Goal: Task Accomplishment & Management: Complete application form

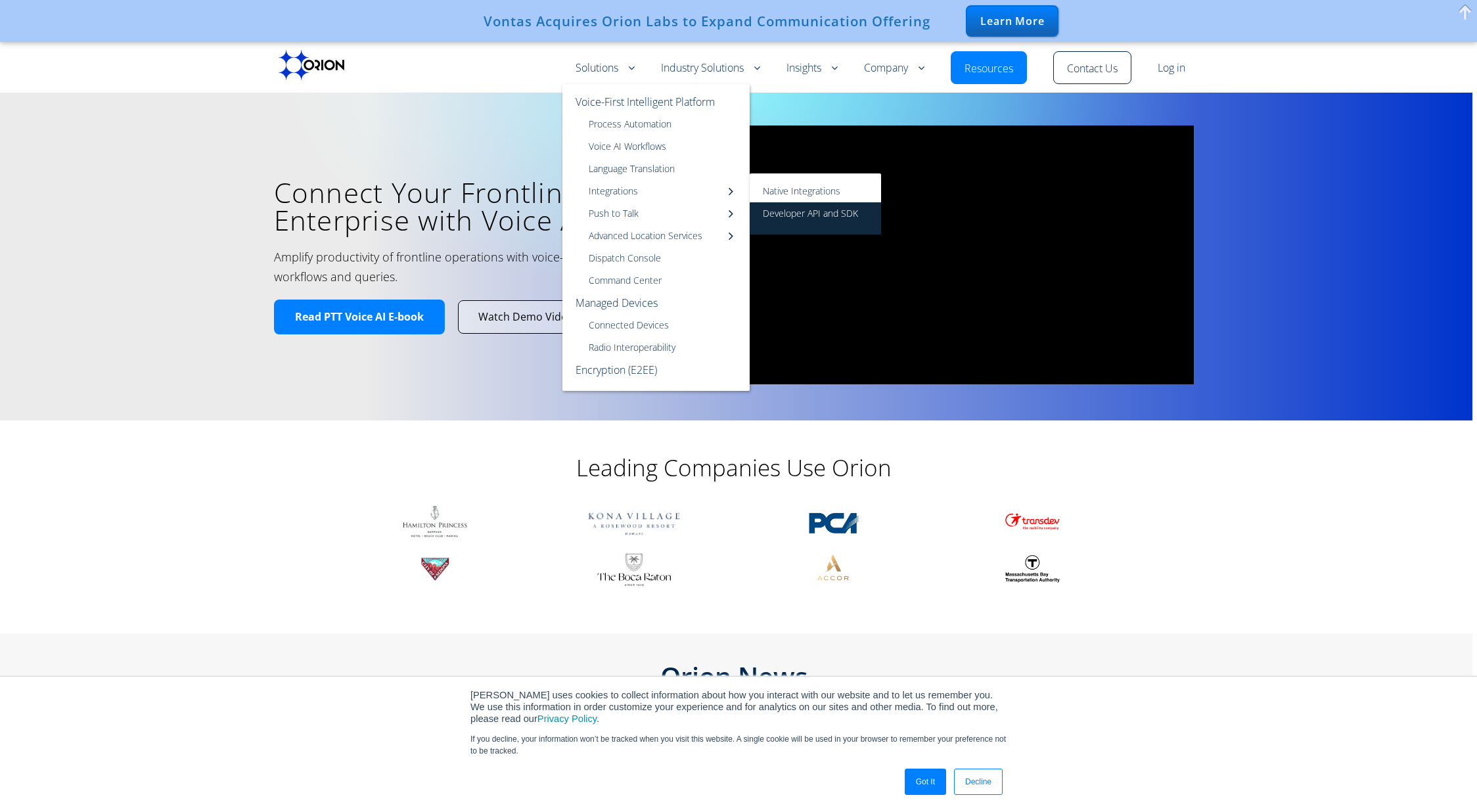
click at [778, 208] on link "Developer API and SDK" at bounding box center [815, 218] width 131 height 32
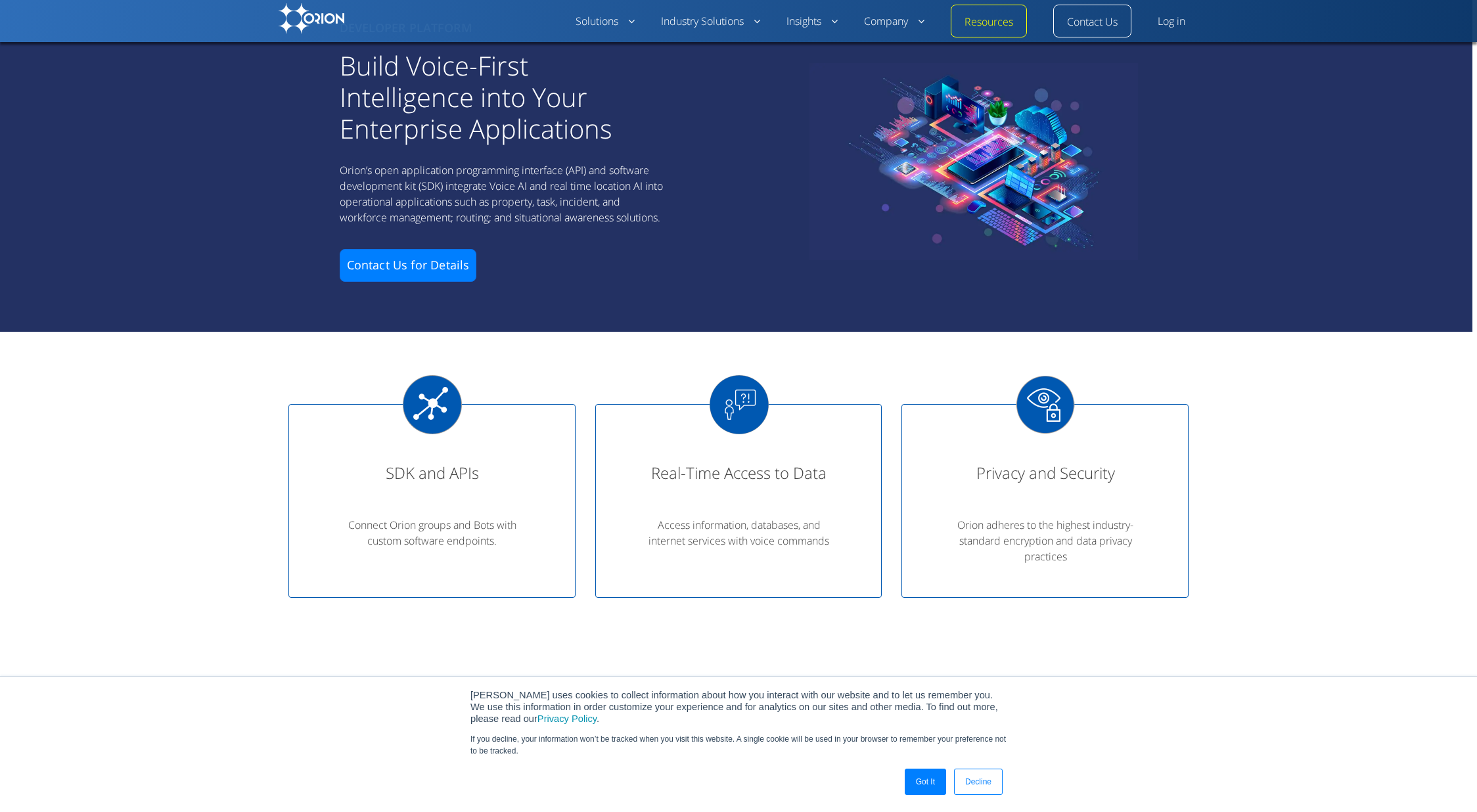
scroll to position [285, 0]
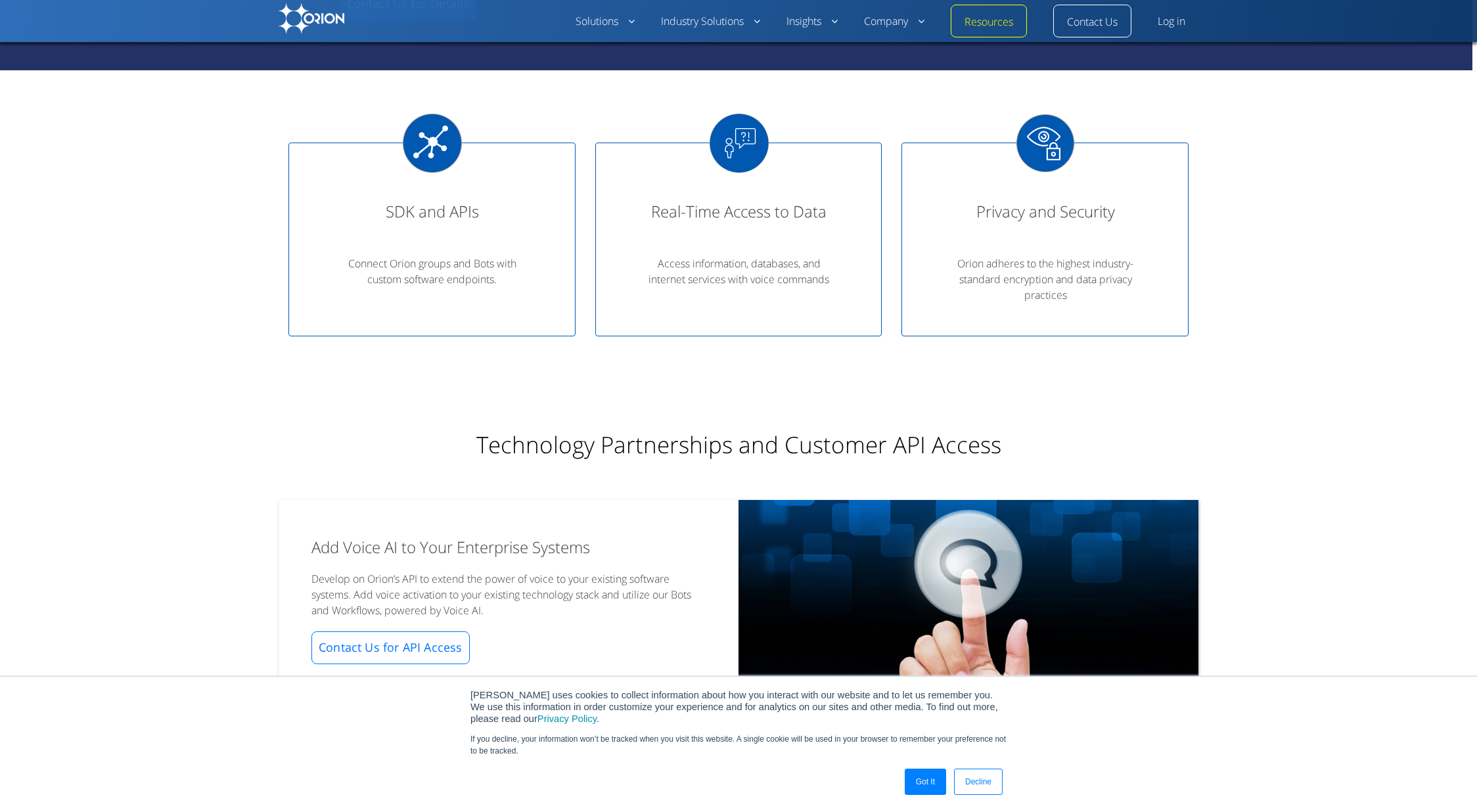
drag, startPoint x: 445, startPoint y: 259, endPoint x: 445, endPoint y: 285, distance: 26.0
click at [445, 275] on p "Connect Orion groups and Bots with custom software endpoints." at bounding box center [432, 271] width 197 height 31
click at [445, 285] on p "Connect Orion groups and Bots with custom software endpoints." at bounding box center [432, 271] width 197 height 31
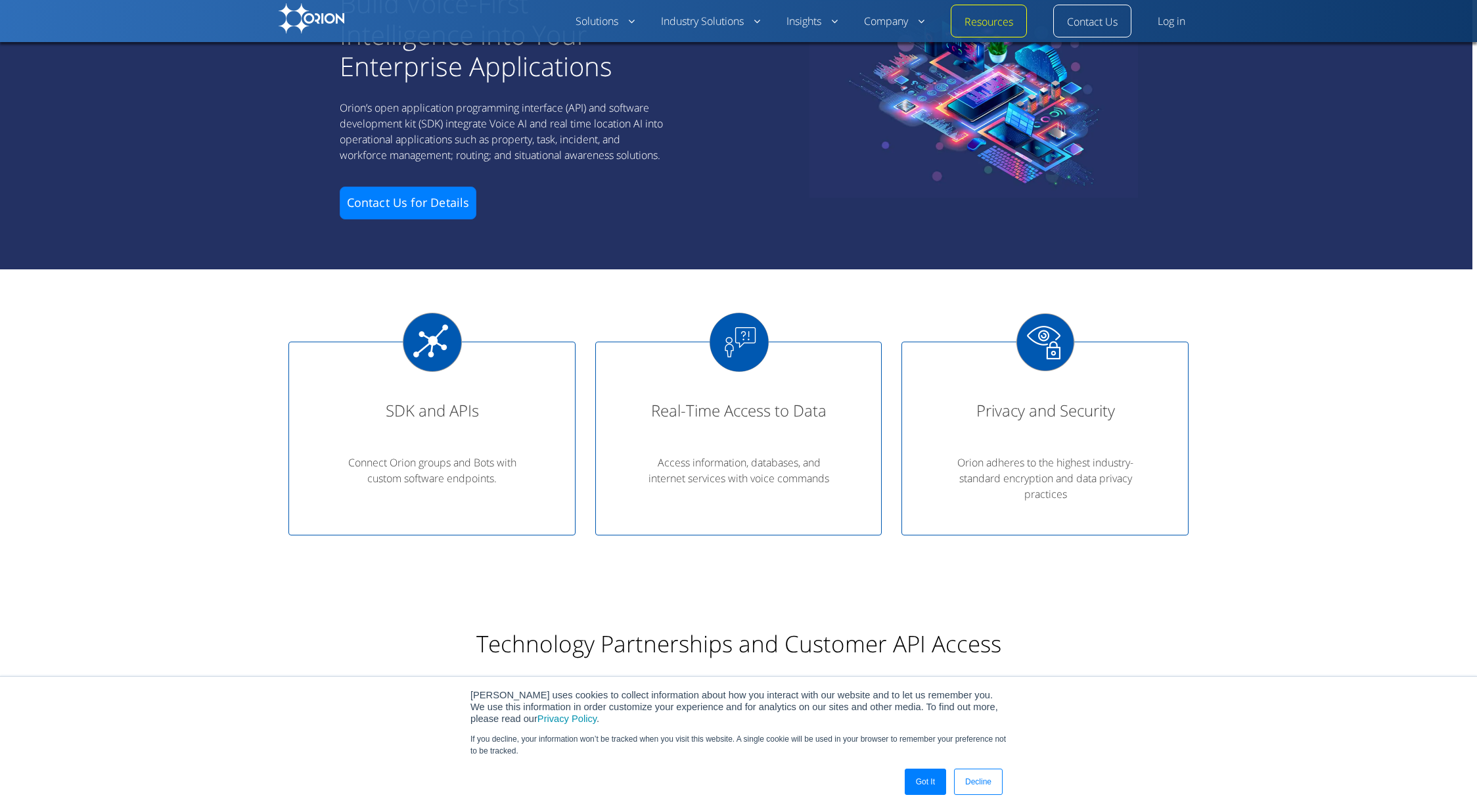
scroll to position [0, 0]
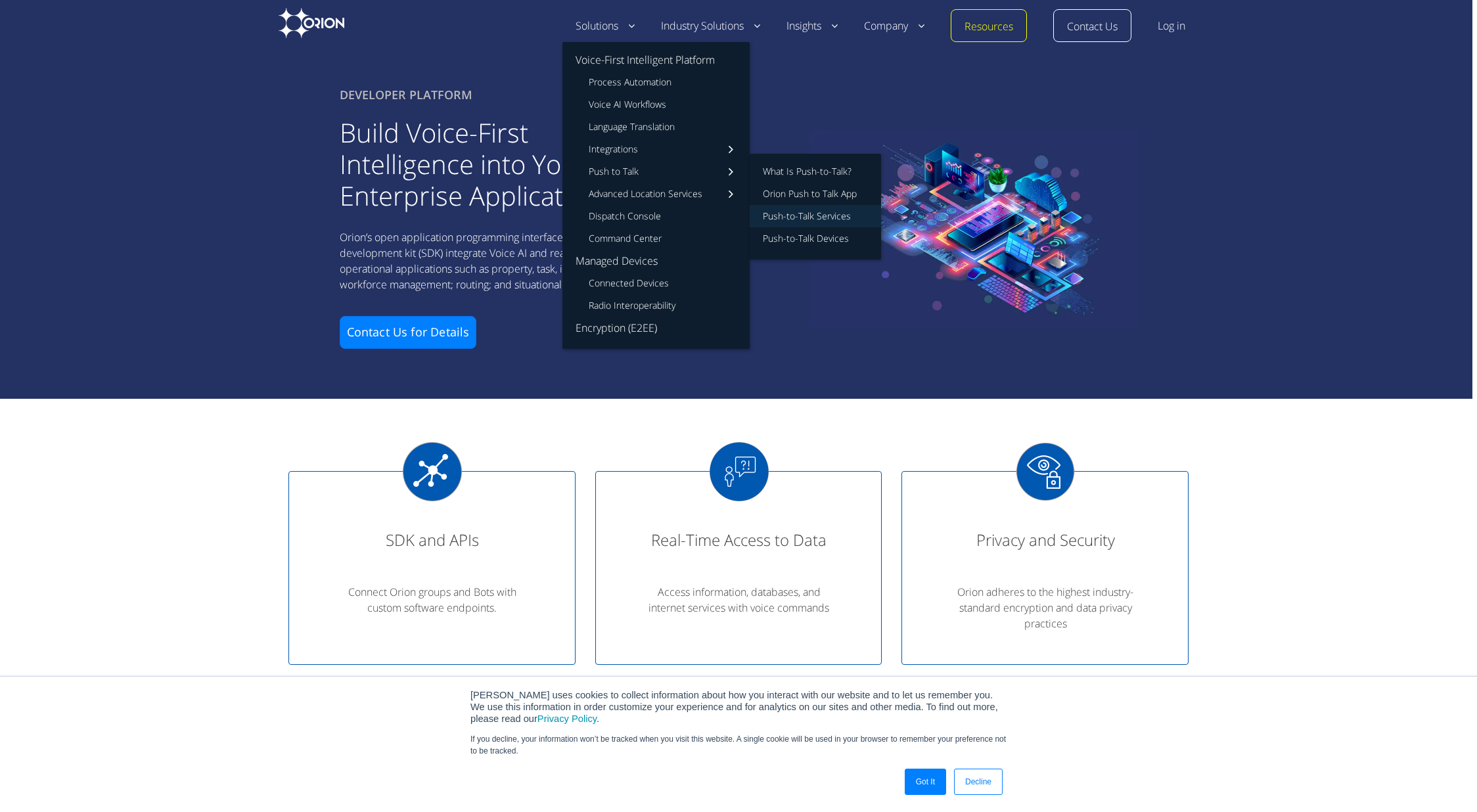
click at [812, 223] on link "Push-to-Talk Services" at bounding box center [815, 216] width 131 height 23
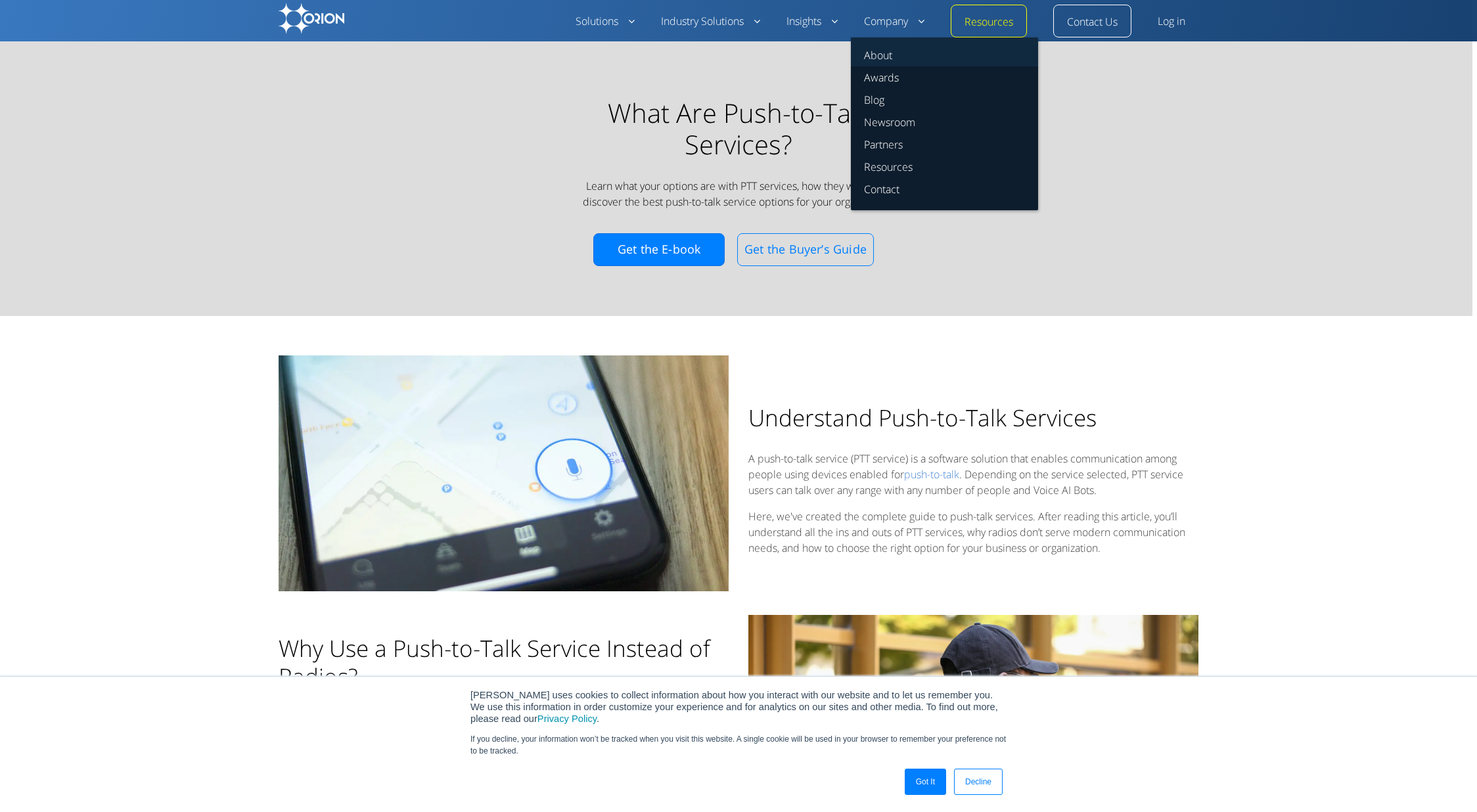
click at [883, 58] on link "About" at bounding box center [945, 52] width 187 height 29
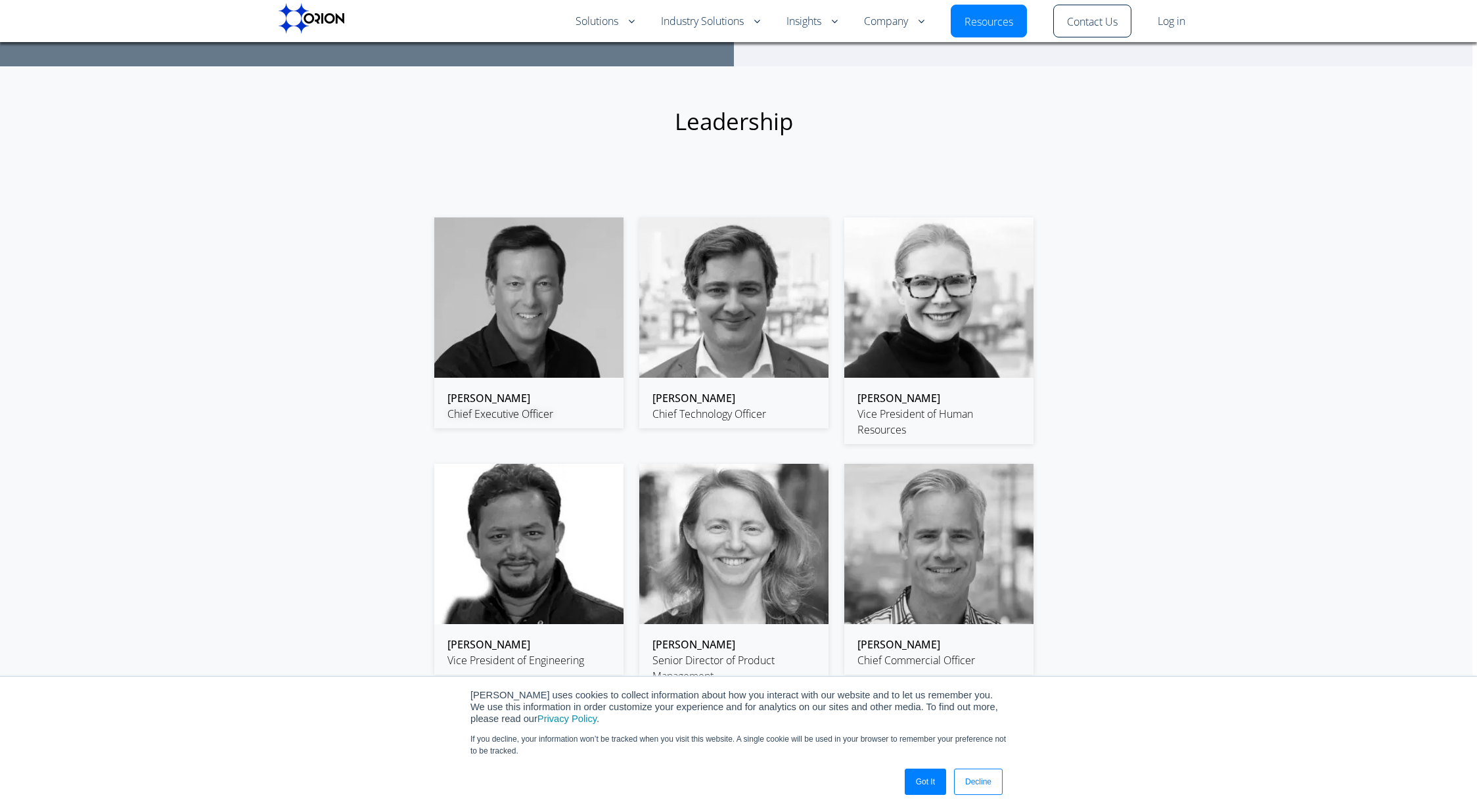
scroll to position [1845, 0]
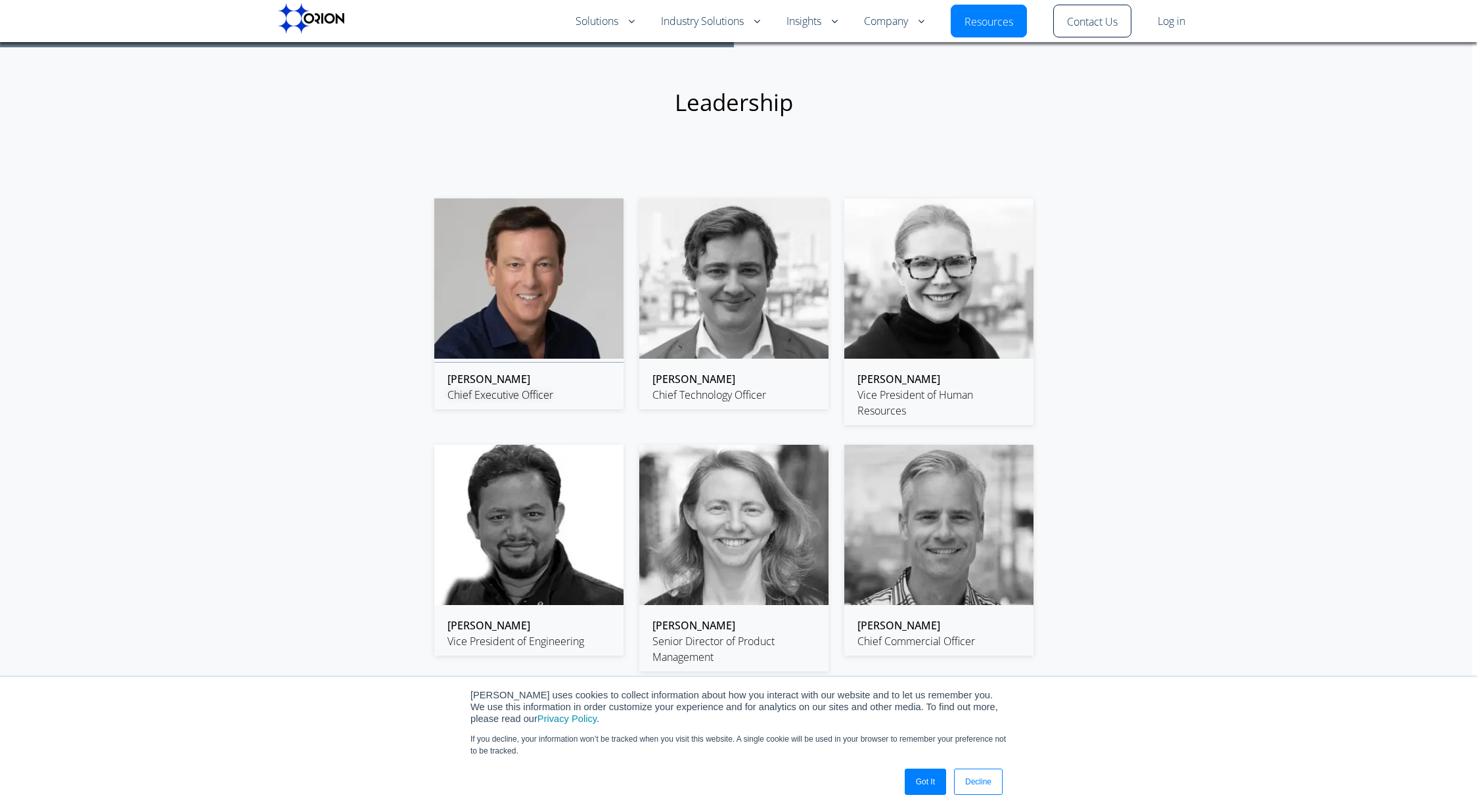
click at [542, 305] on img at bounding box center [529, 278] width 189 height 160
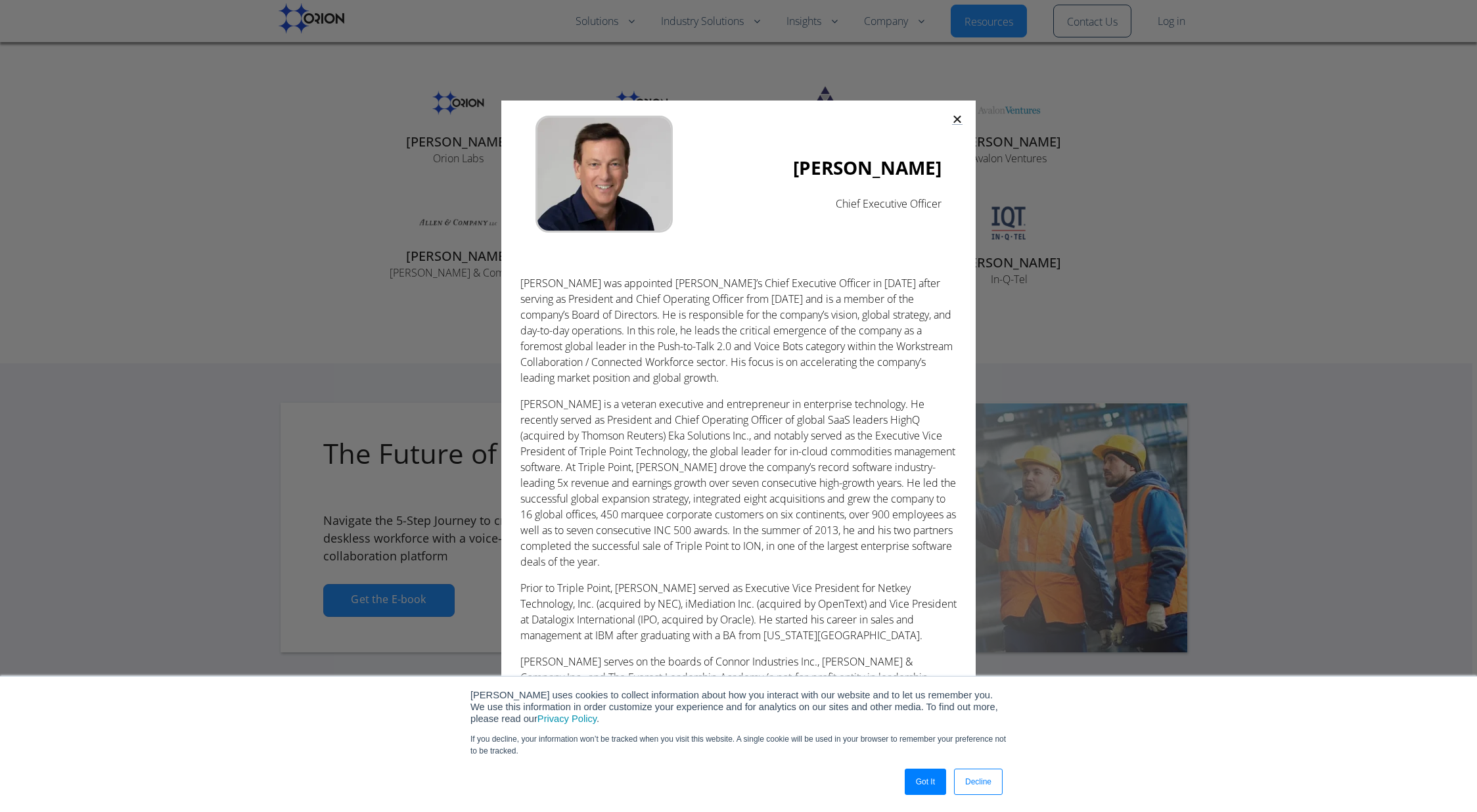
scroll to position [2870, 0]
drag, startPoint x: 812, startPoint y: 286, endPoint x: 812, endPoint y: 320, distance: 34.0
click at [812, 305] on p "Greg was appointed Orion’s Chief Executive Officer in January 2020 after servin…" at bounding box center [738, 331] width 437 height 111
drag, startPoint x: 784, startPoint y: 387, endPoint x: 785, endPoint y: 331, distance: 56.0
click at [784, 374] on div "Greg was appointed Orion’s Chief Executive Officer in January 2020 after servin…" at bounding box center [738, 488] width 437 height 425
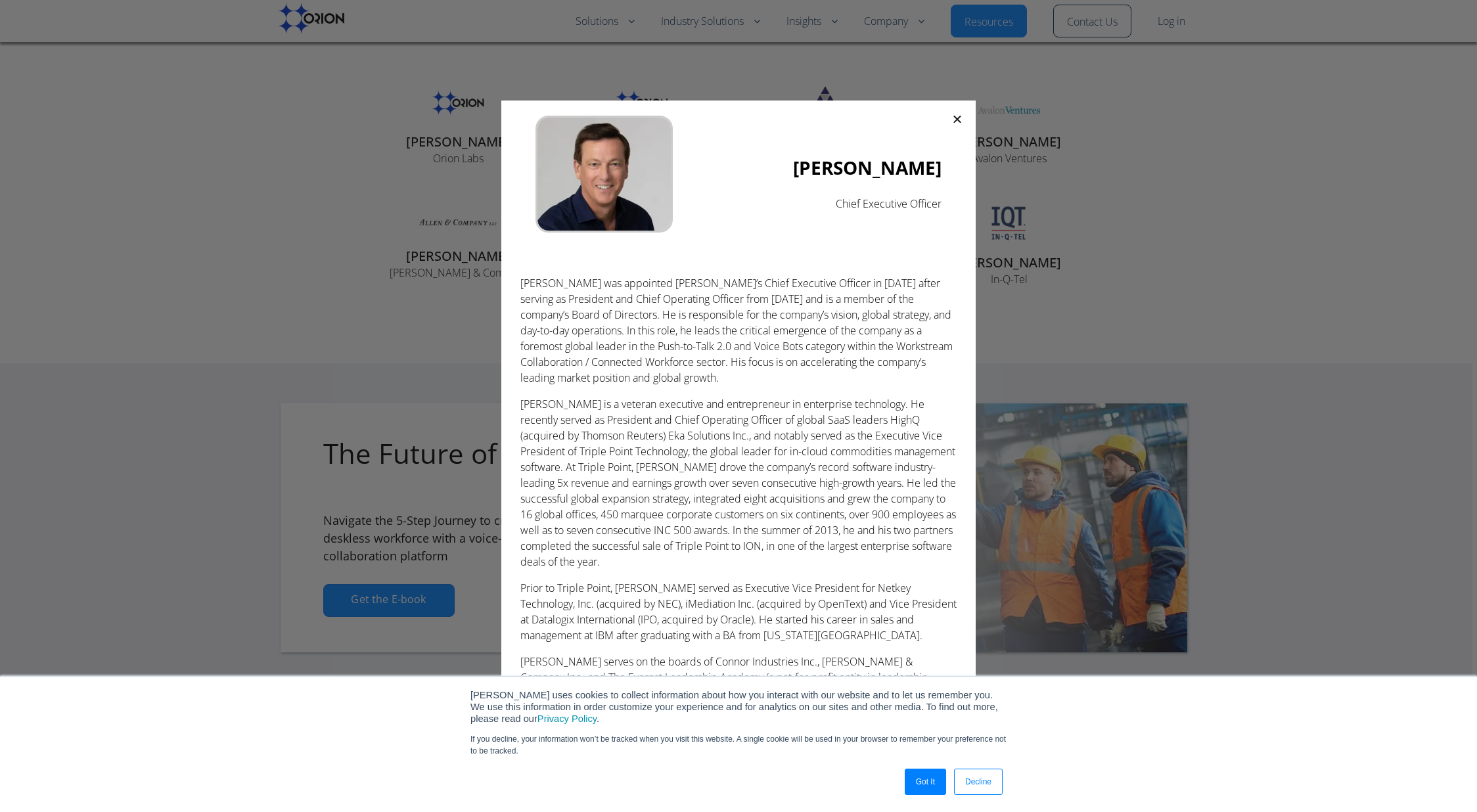
drag, startPoint x: 758, startPoint y: 294, endPoint x: 759, endPoint y: 339, distance: 45.0
click at [759, 328] on p "Greg was appointed Orion’s Chief Executive Officer in January 2020 after servin…" at bounding box center [738, 331] width 437 height 111
drag, startPoint x: 758, startPoint y: 354, endPoint x: 758, endPoint y: 309, distance: 45.0
click at [758, 322] on p "Greg was appointed Orion’s Chief Executive Officer in January 2020 after servin…" at bounding box center [738, 331] width 437 height 111
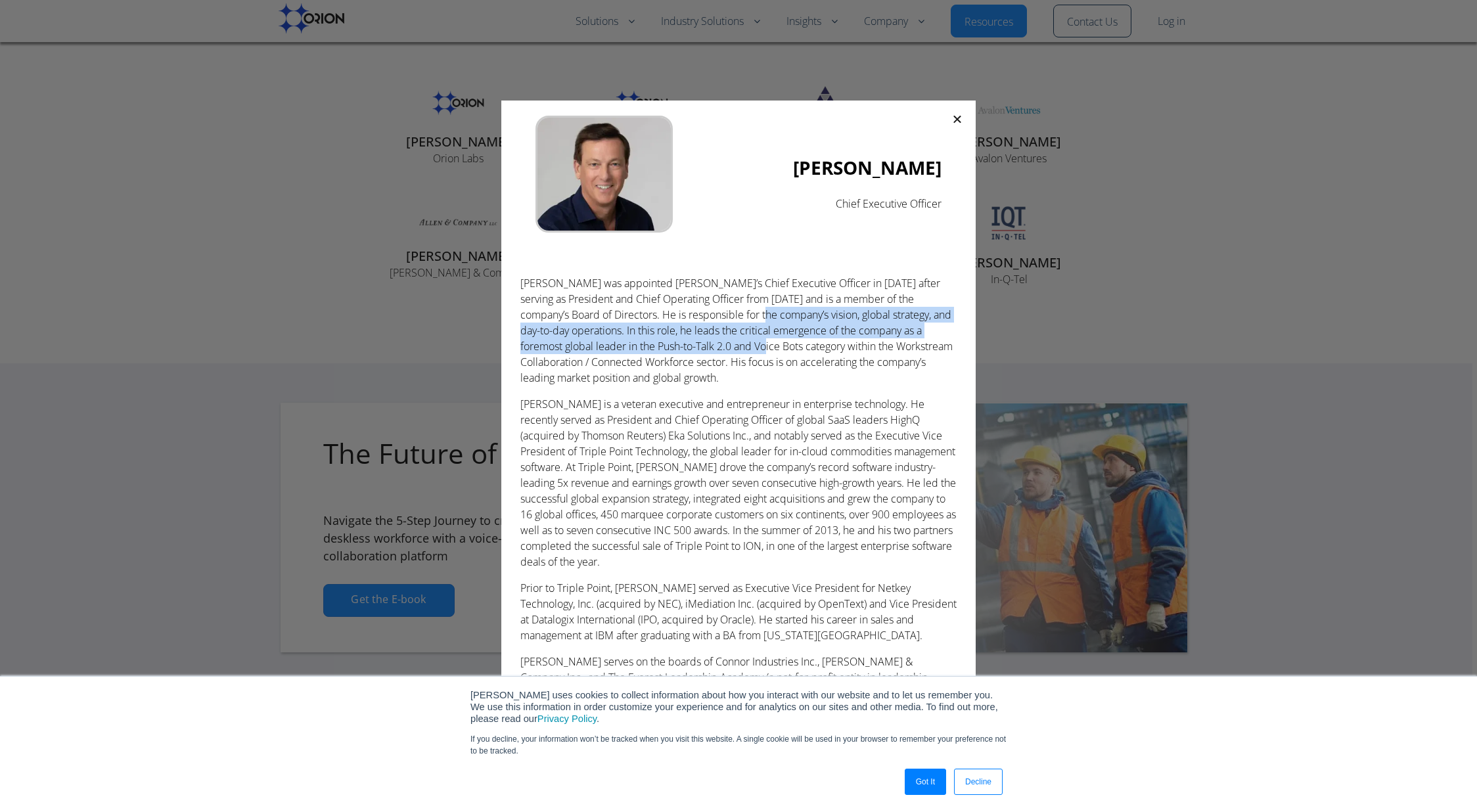
drag, startPoint x: 756, startPoint y: 307, endPoint x: 755, endPoint y: 365, distance: 58.0
click at [755, 352] on p "Greg was appointed Orion’s Chief Executive Officer in January 2020 after servin…" at bounding box center [738, 331] width 437 height 111
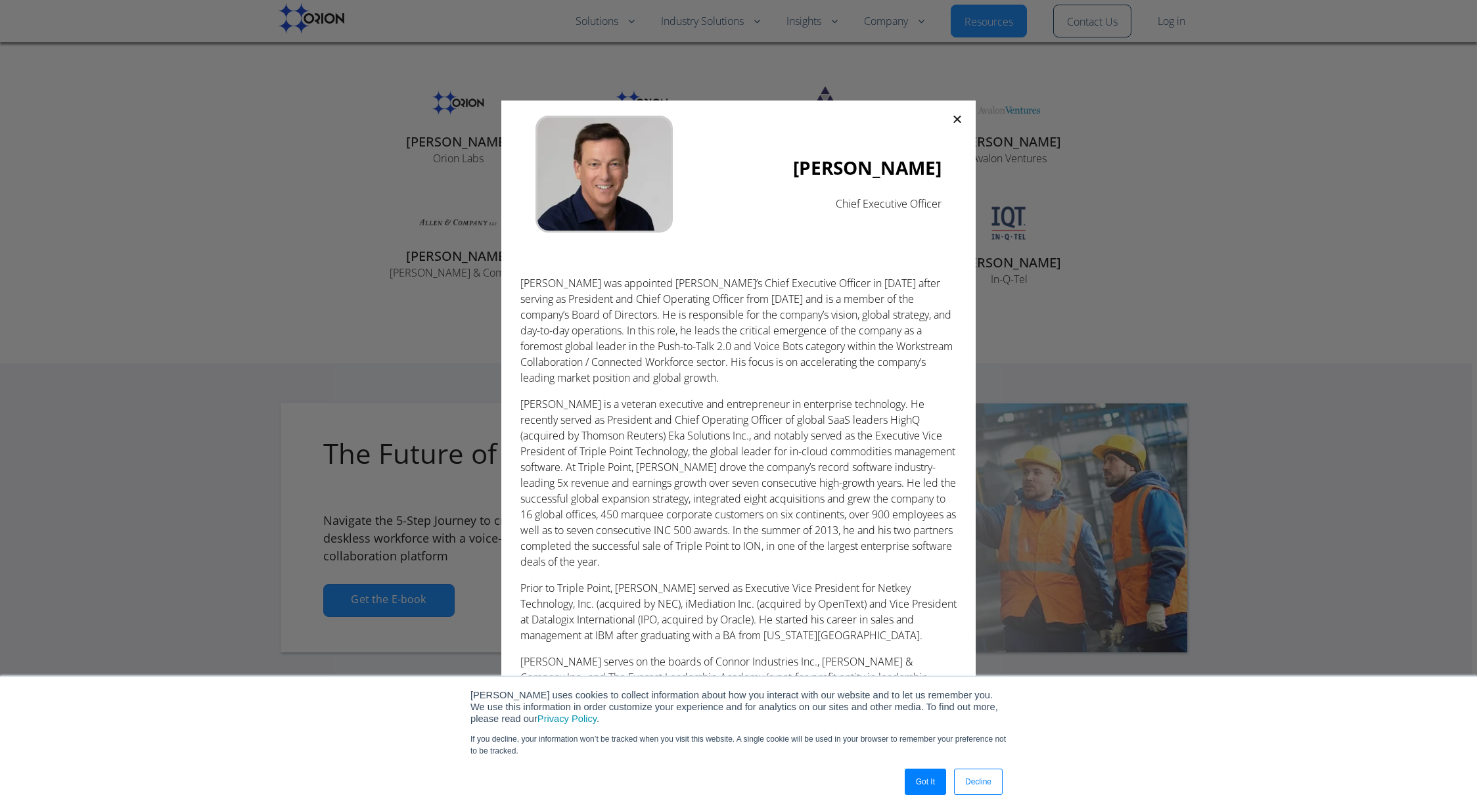
click at [758, 384] on p "Greg was appointed Orion’s Chief Executive Officer in January 2020 after servin…" at bounding box center [738, 331] width 437 height 111
click at [738, 316] on p "Greg was appointed Orion’s Chief Executive Officer in January 2020 after servin…" at bounding box center [738, 331] width 437 height 111
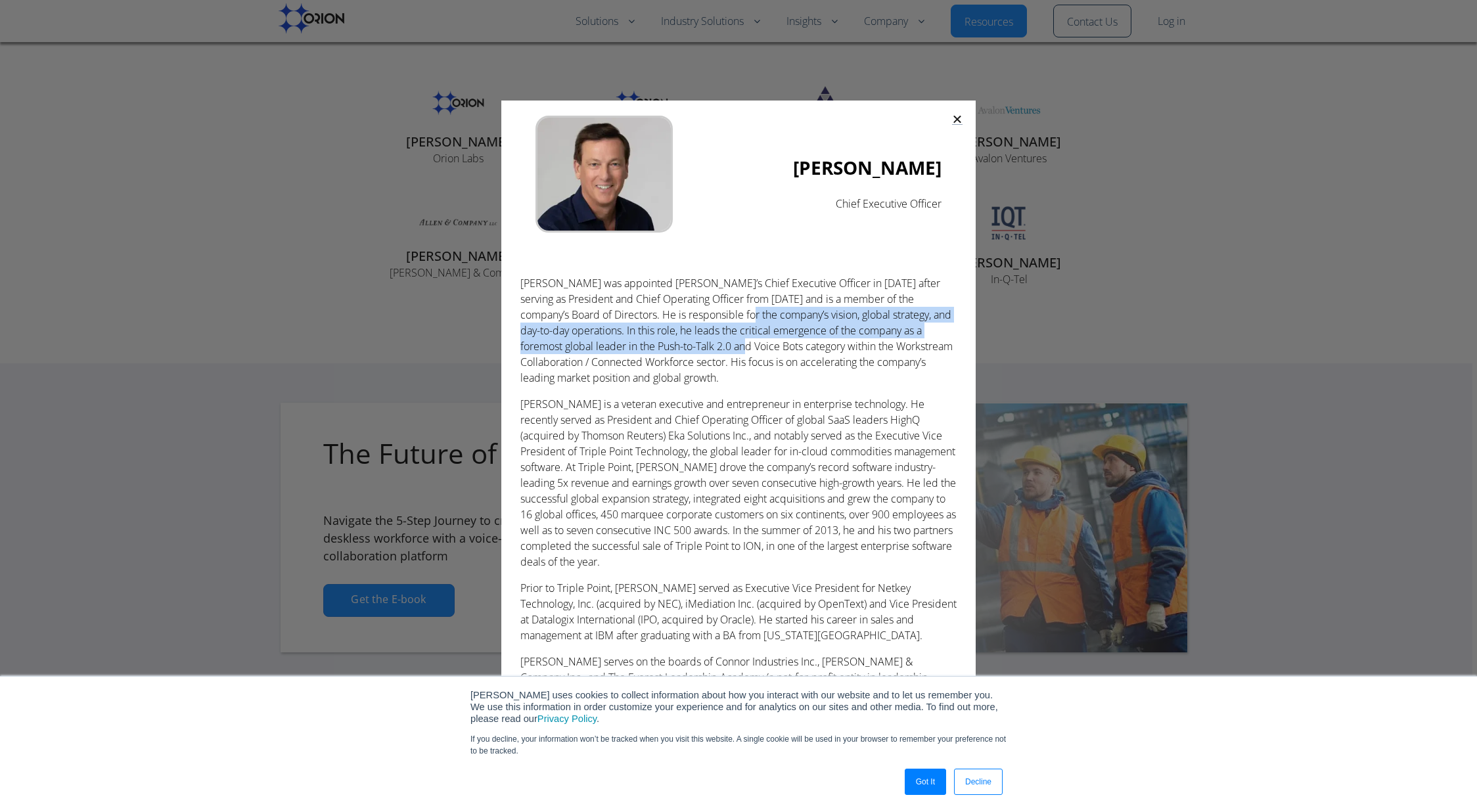
click at [959, 116] on icon "Close" at bounding box center [957, 118] width 10 height 10
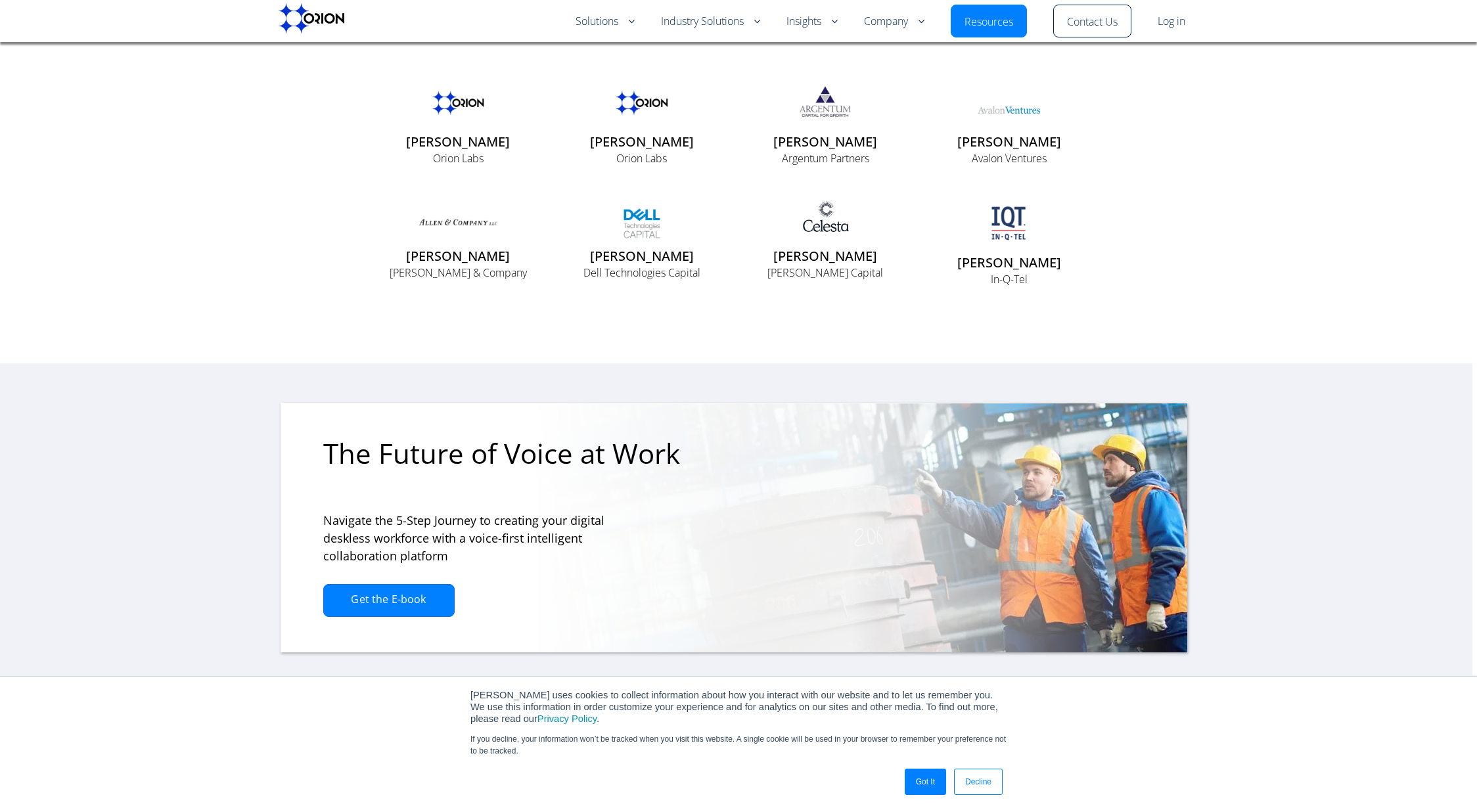
click at [918, 786] on link "Got It" at bounding box center [925, 781] width 42 height 26
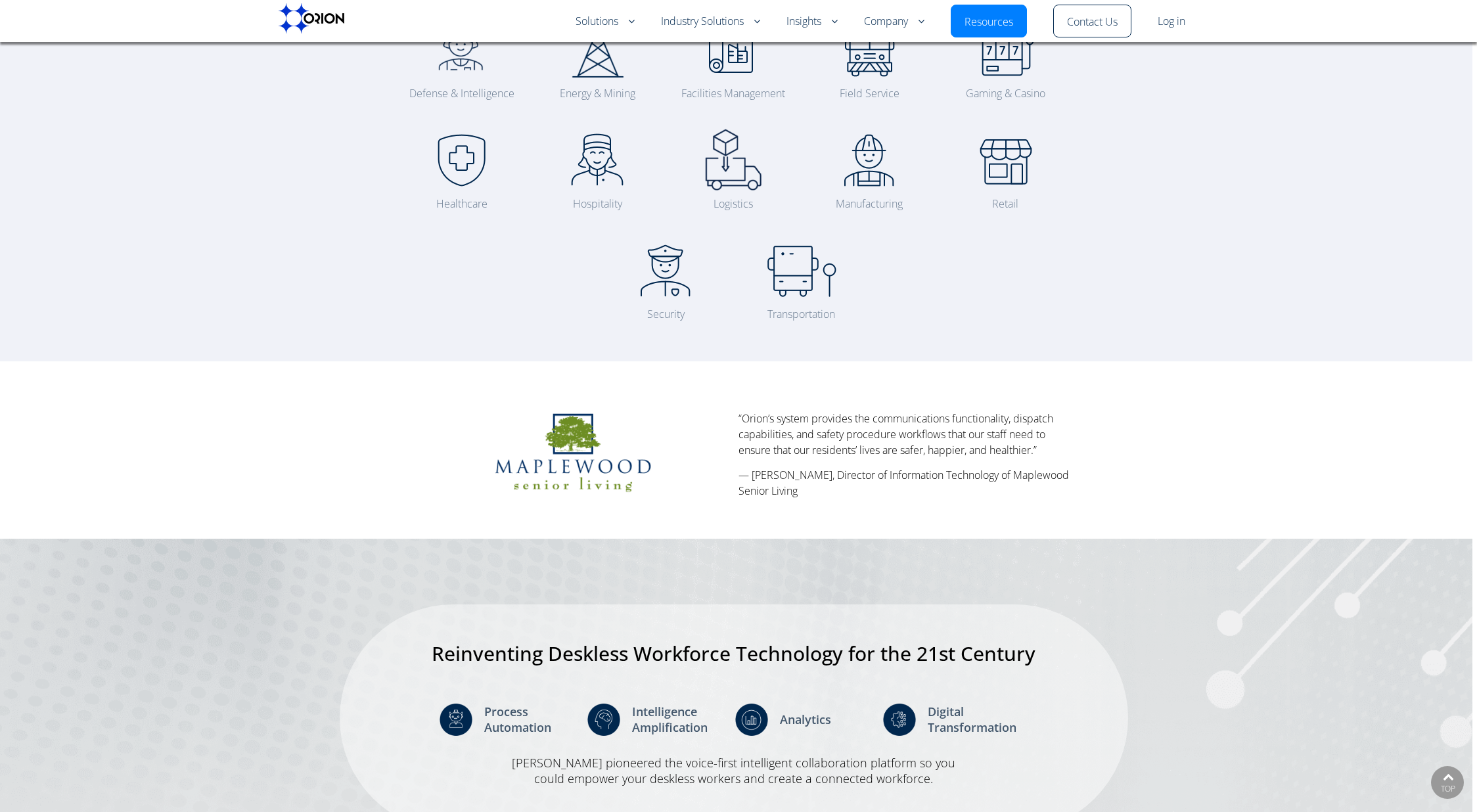
scroll to position [0, 0]
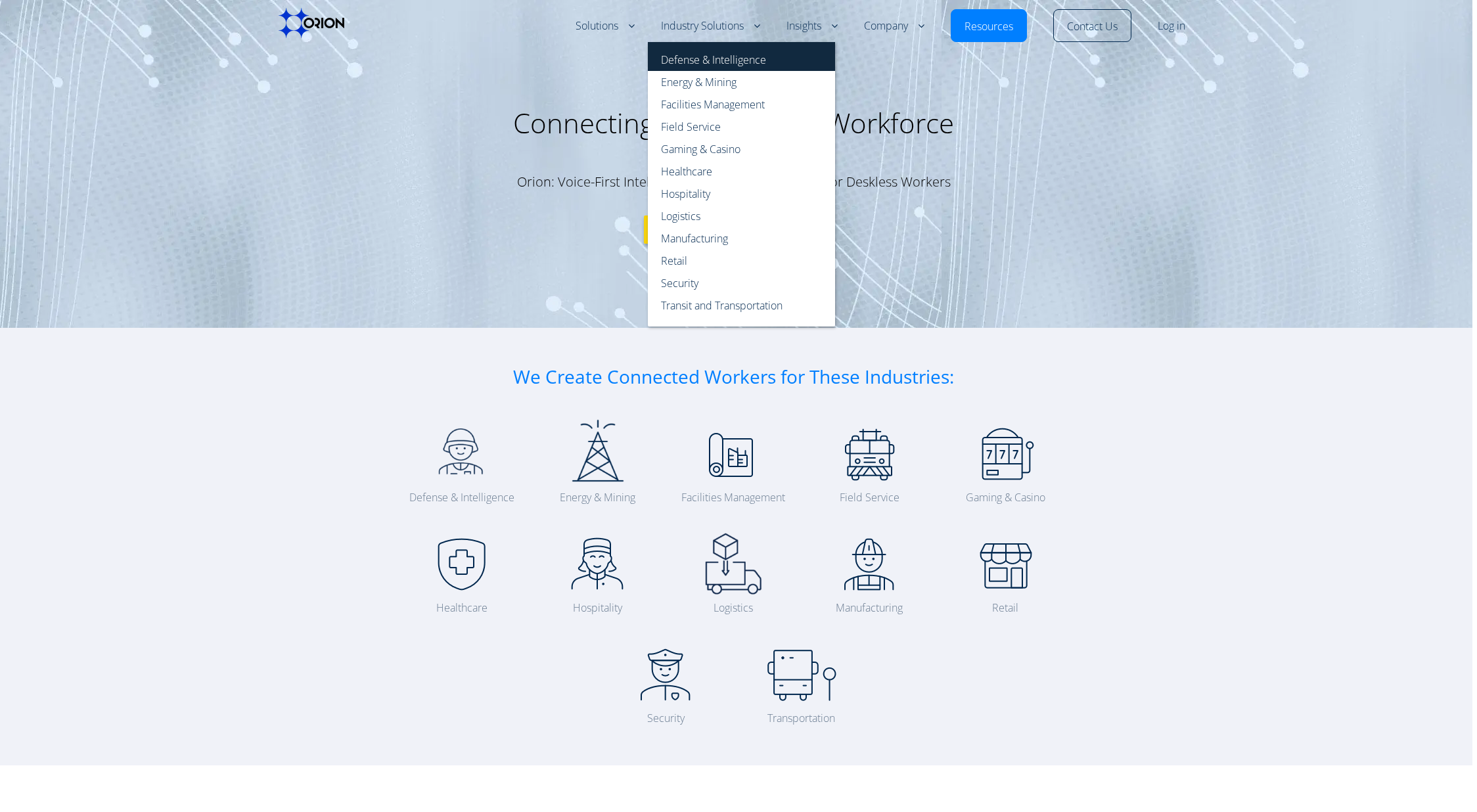
click at [687, 66] on link "Defense & Intelligence" at bounding box center [741, 57] width 187 height 29
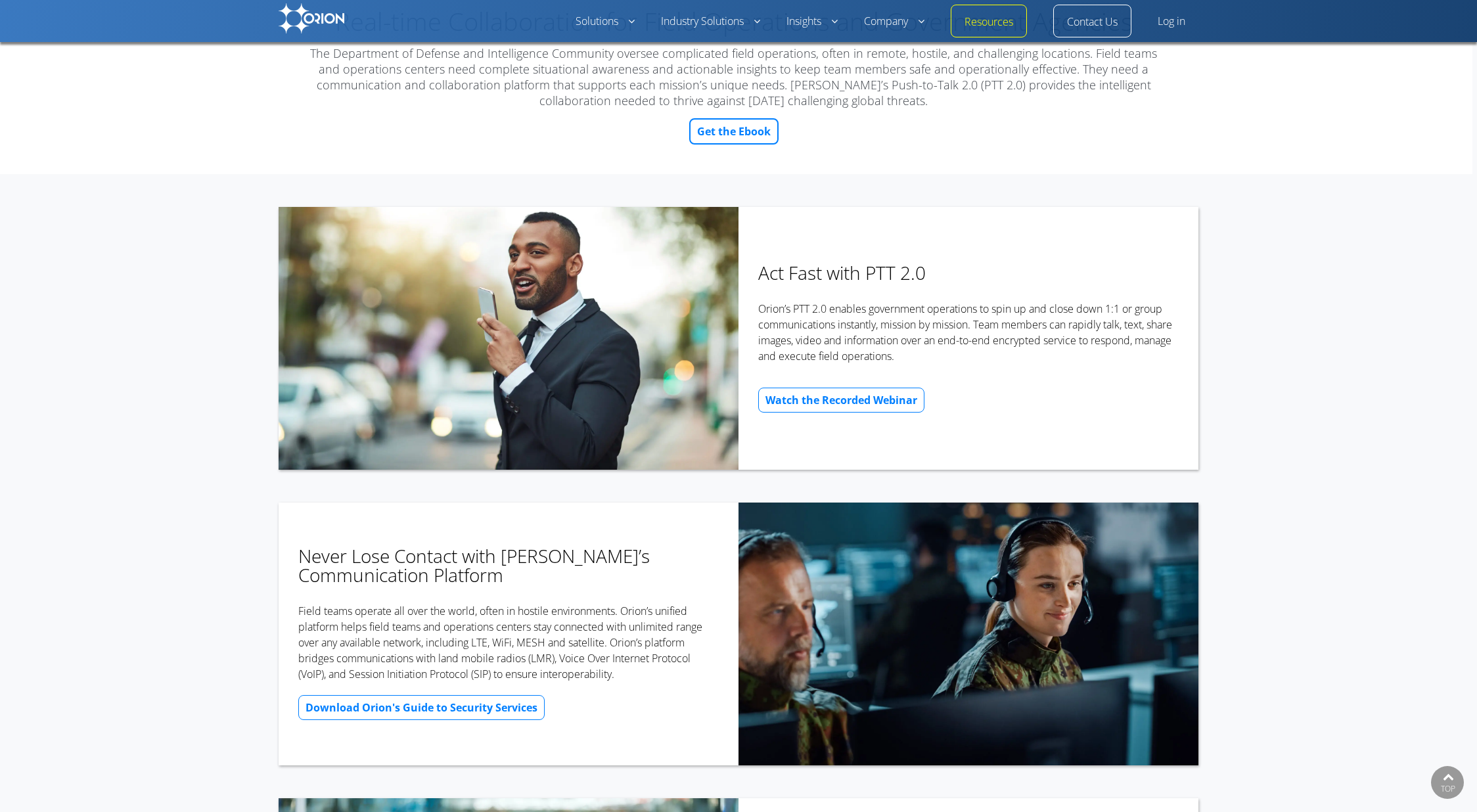
scroll to position [169, 0]
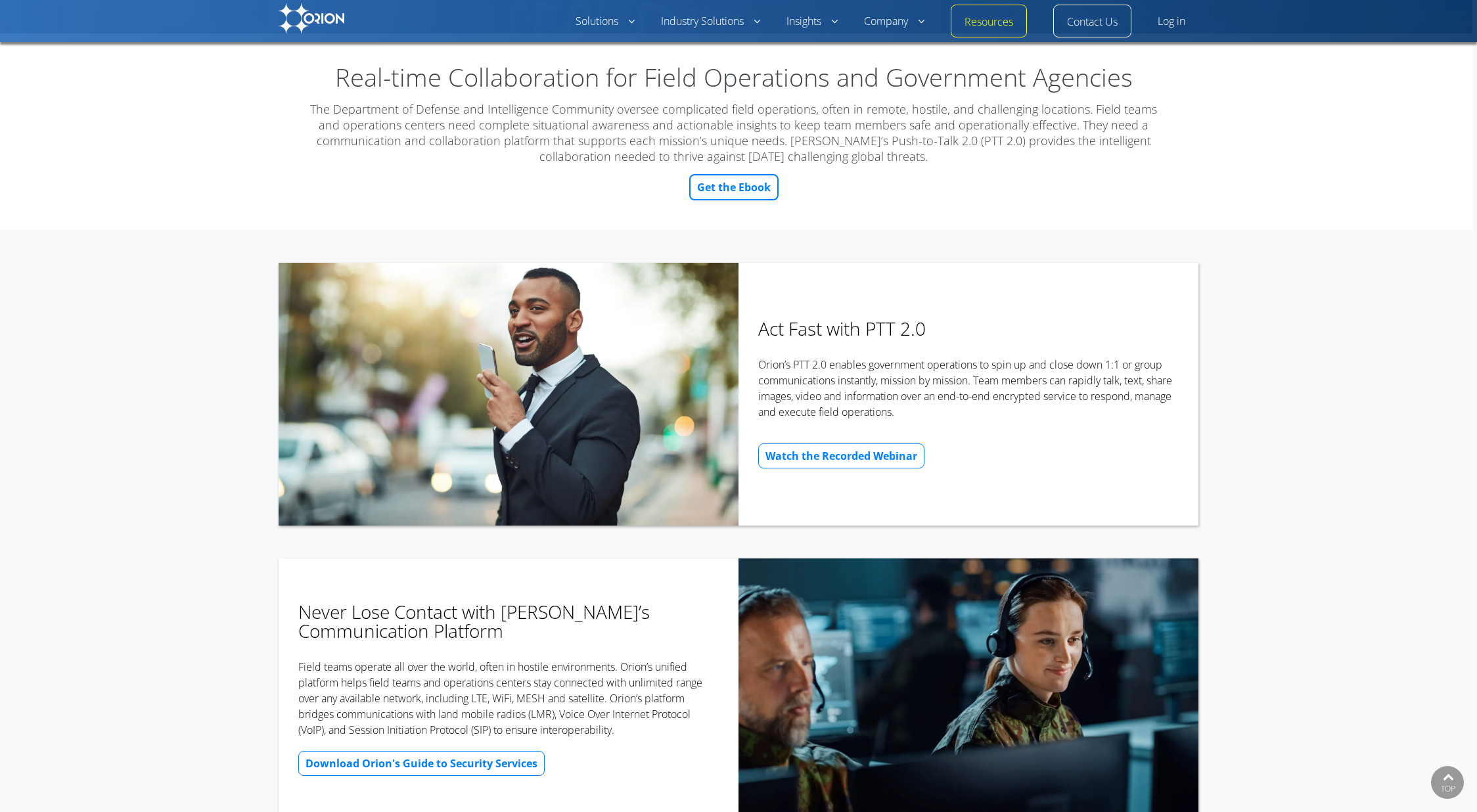
click at [732, 187] on link "Get the Ebook" at bounding box center [734, 187] width 89 height 26
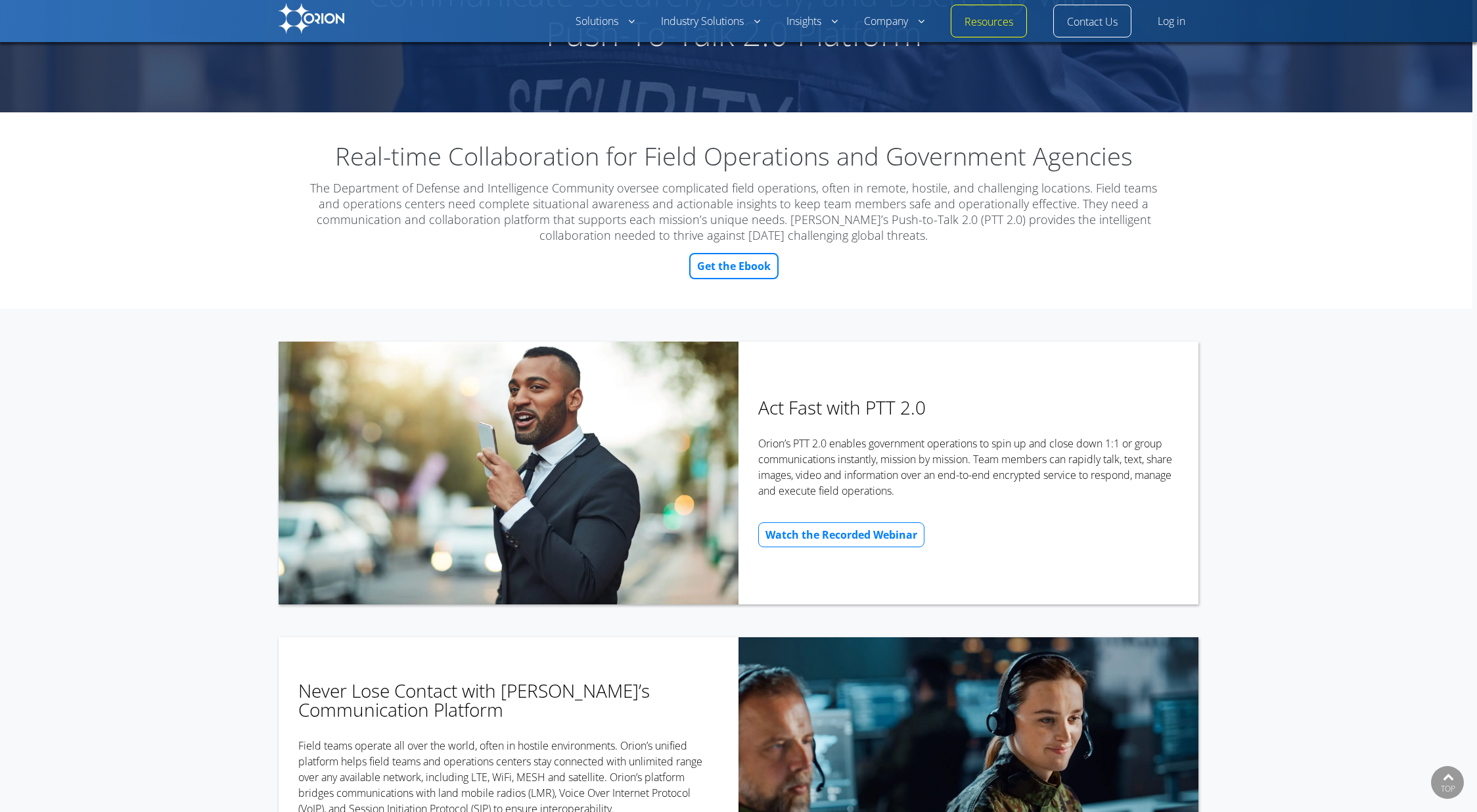
scroll to position [0, 0]
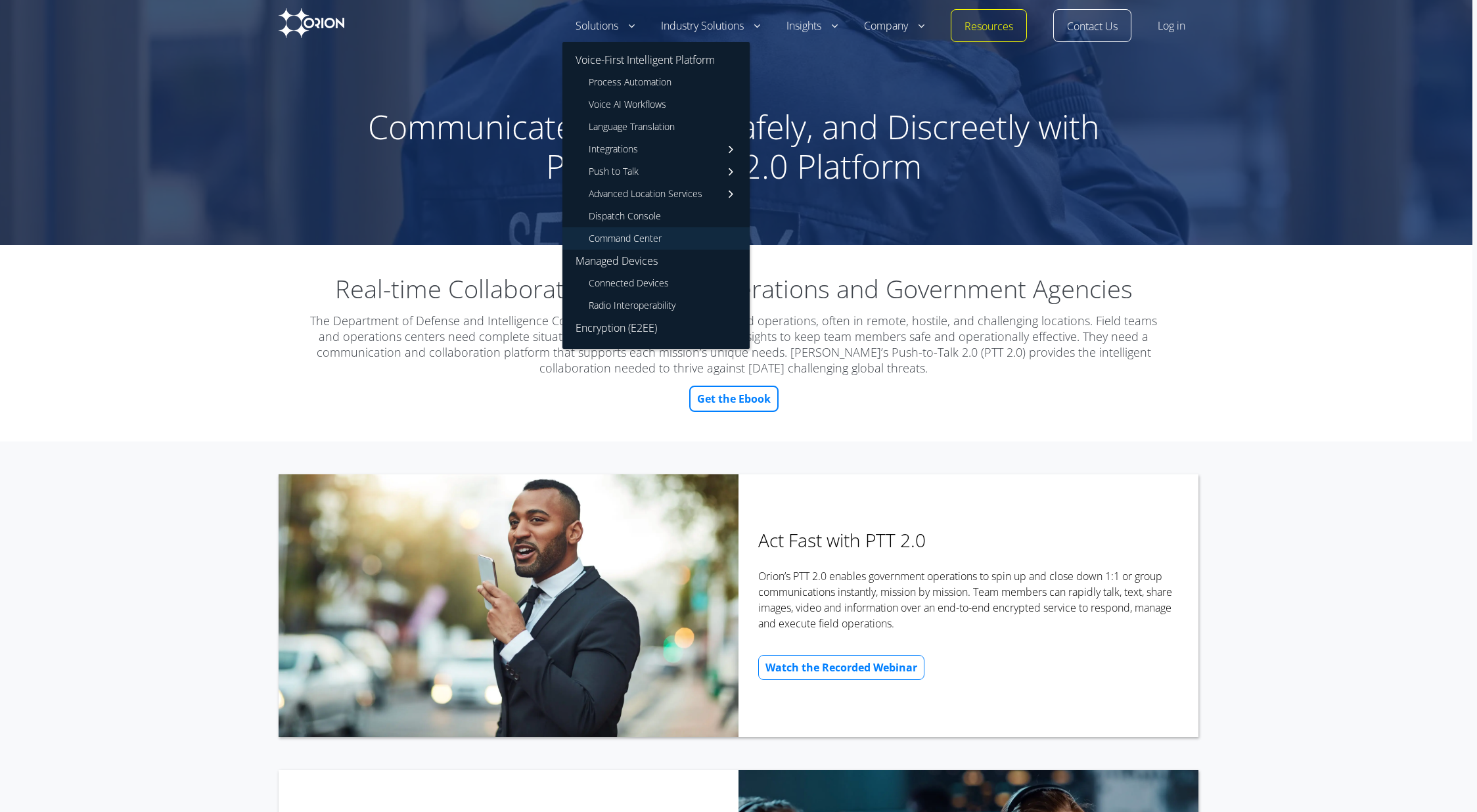
click at [622, 242] on link "Command Center" at bounding box center [656, 238] width 187 height 23
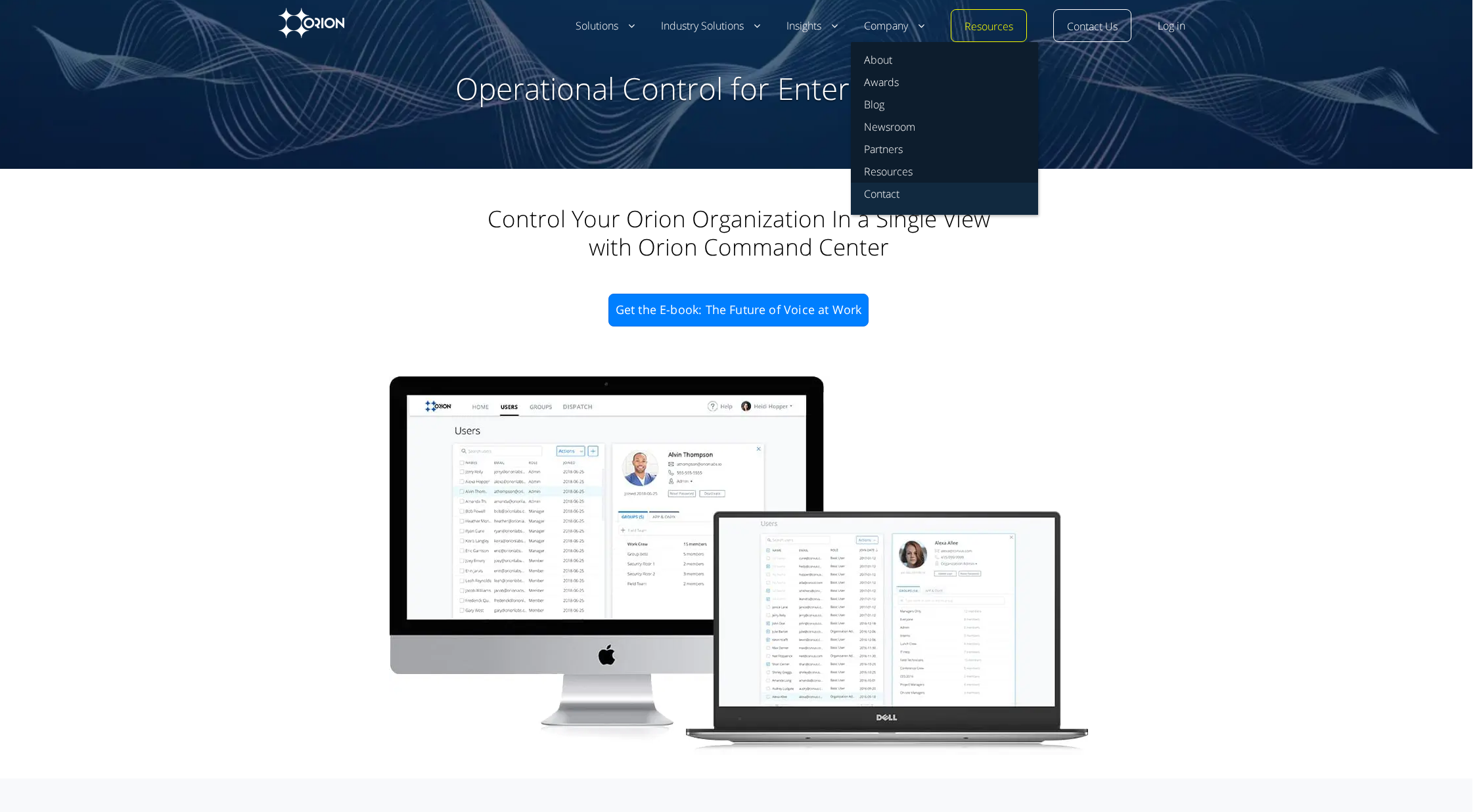
click at [887, 196] on link "Contact" at bounding box center [945, 198] width 187 height 32
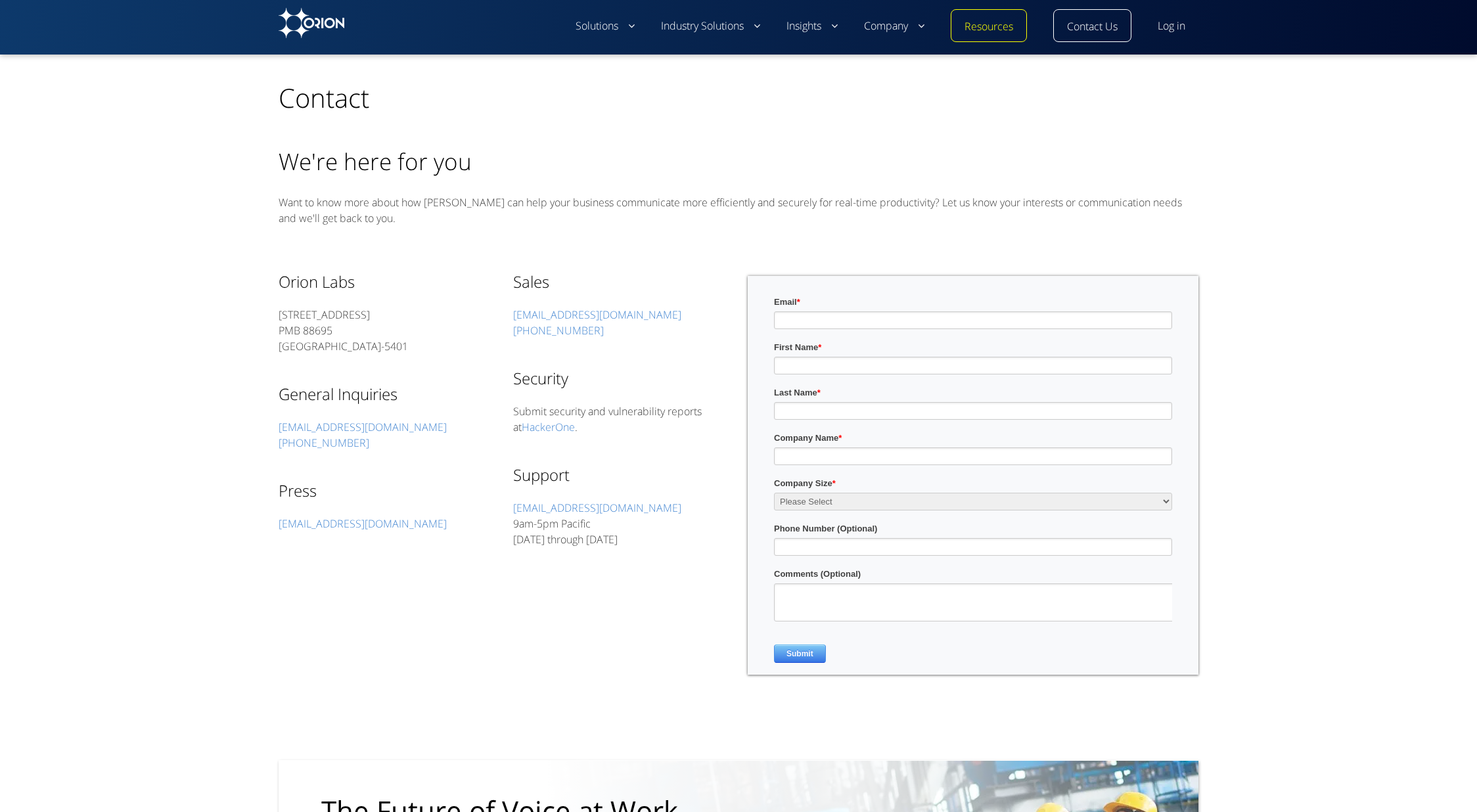
click at [823, 307] on label "Email *" at bounding box center [973, 302] width 398 height 13
click at [823, 311] on input "Email *" at bounding box center [973, 320] width 398 height 18
click at [821, 323] on input "Email *" at bounding box center [973, 320] width 398 height 18
type input "matthew.bintzler@c2platforms.com"
type input "Matthew"
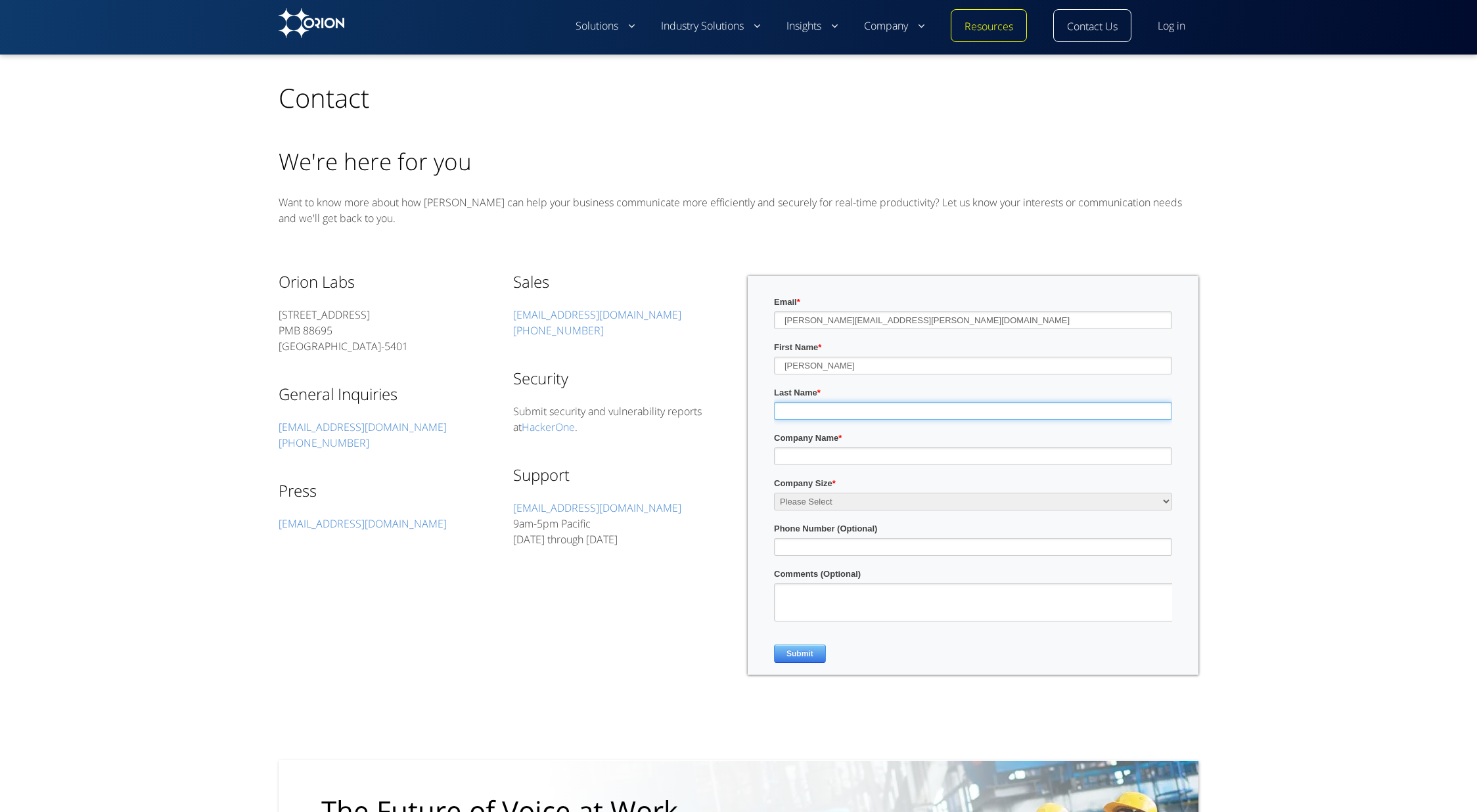
type input "Bintzler"
type input "C2 Platforms"
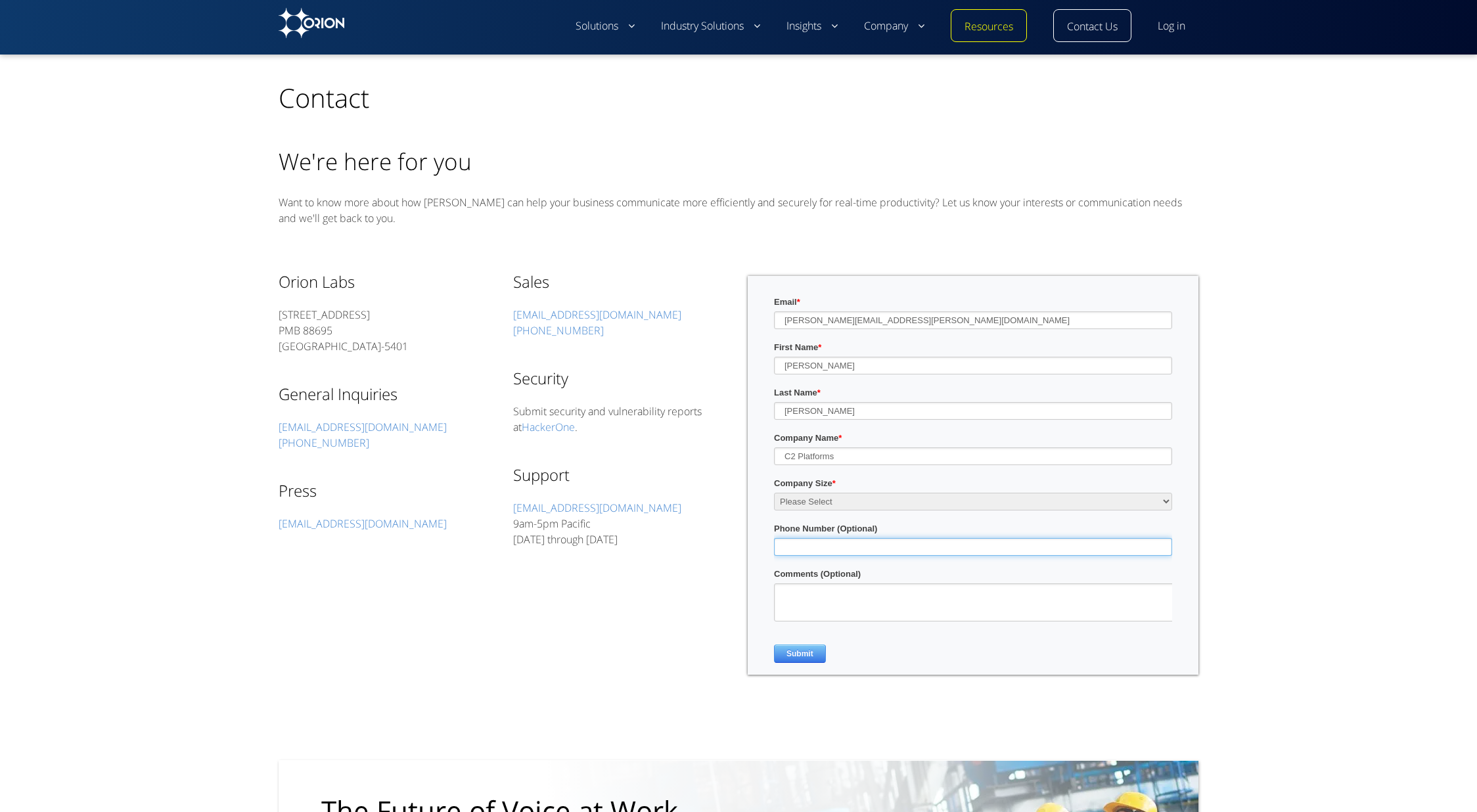
type input "14803358545"
click at [898, 501] on select "Please Select 1-500 employees 500-4,999 employees 5,000 employees or more" at bounding box center [973, 501] width 398 height 18
select select "SMB (<500 employees)"
click at [774, 492] on select "Please Select 1-500 employees 500-4,999 employees 5,000 employees or more" at bounding box center [973, 501] width 398 height 18
click at [902, 617] on textarea "Comments (Optional)" at bounding box center [984, 602] width 419 height 38
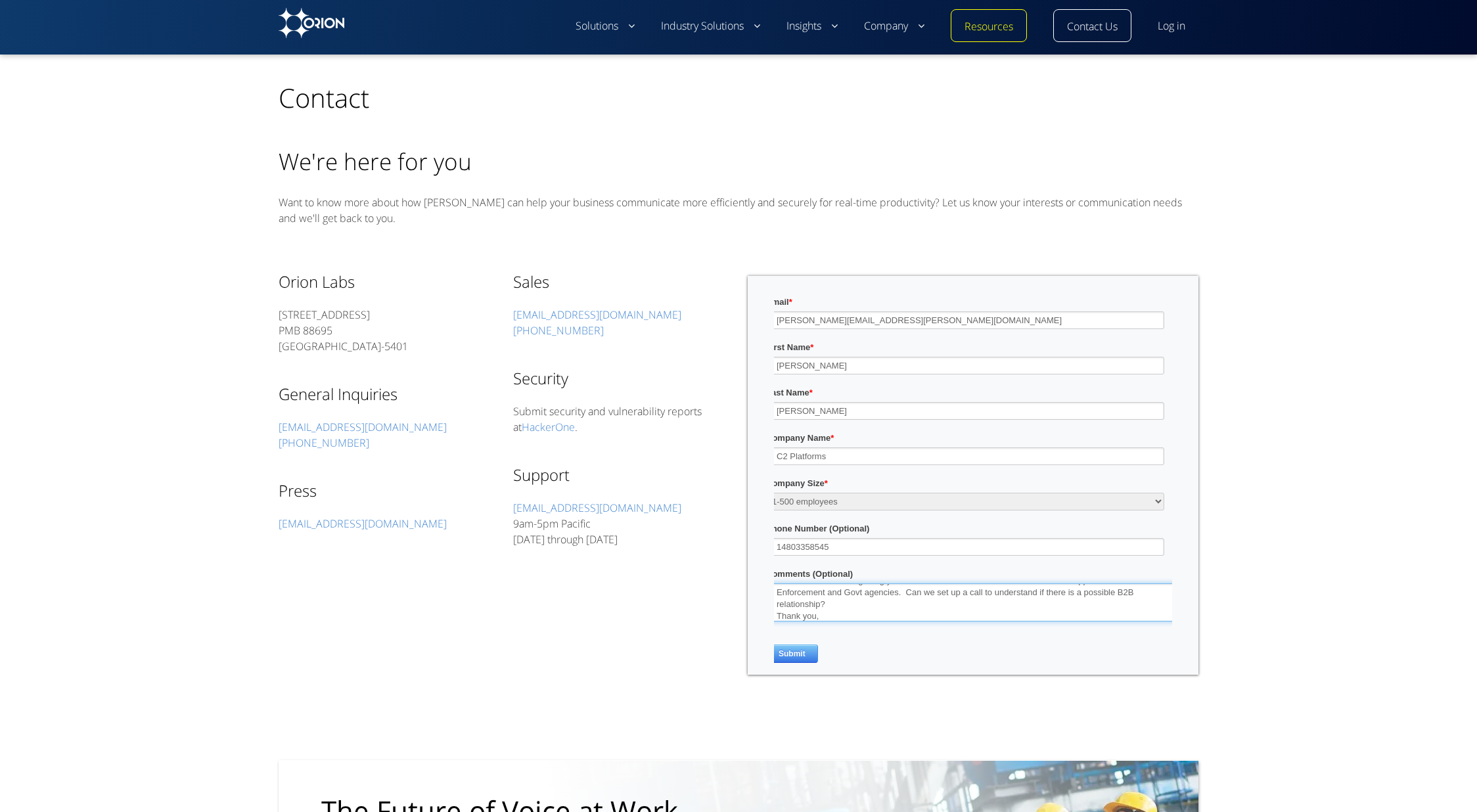
scroll to position [27, 0]
type textarea "I am interested in integrating your Orion PTT solution with our Incident Contro…"
click at [795, 653] on input "Submit" at bounding box center [792, 654] width 52 height 18
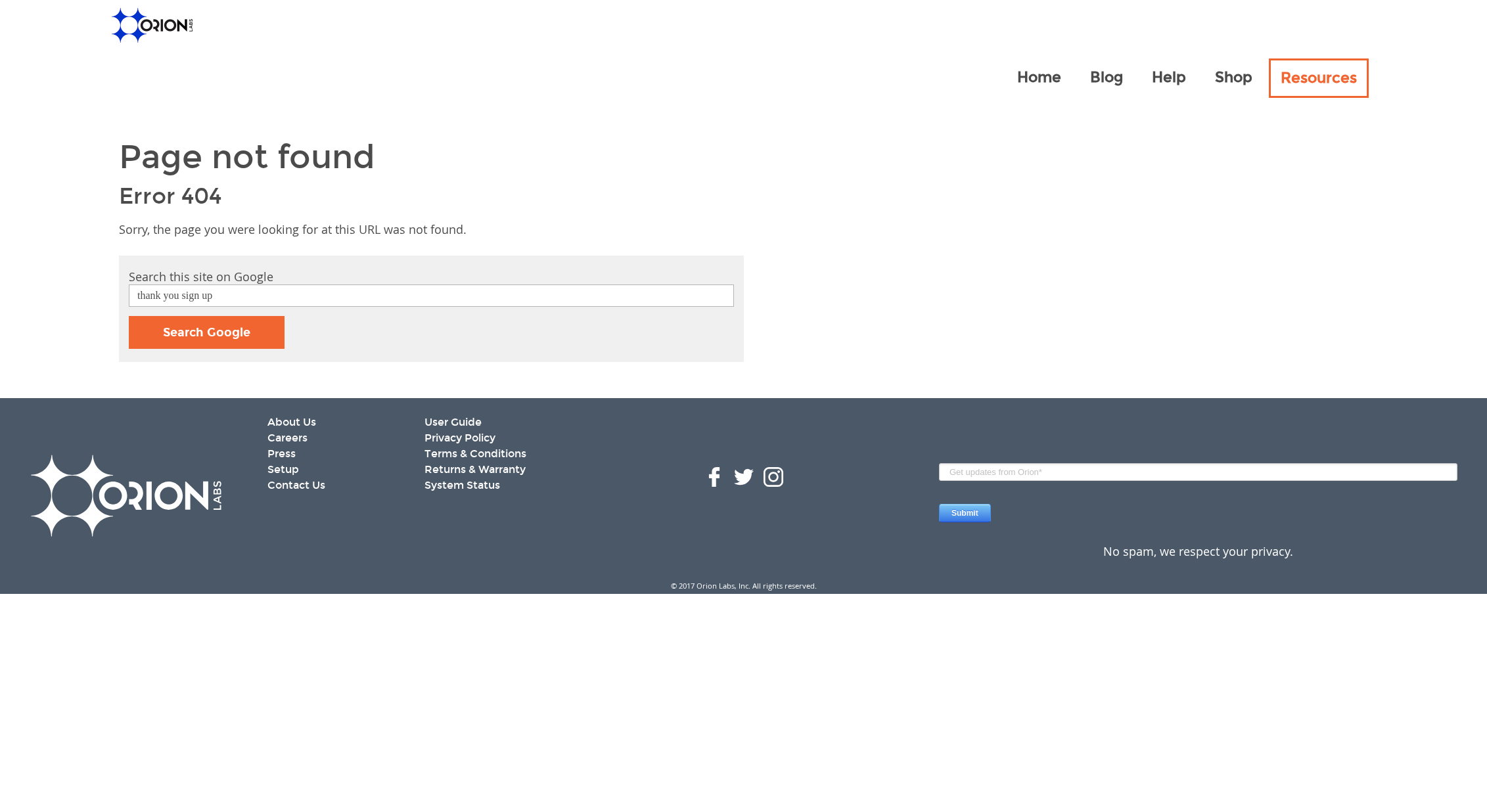
click at [230, 336] on link "Search Google" at bounding box center [207, 333] width 156 height 33
